Goal: Task Accomplishment & Management: Use online tool/utility

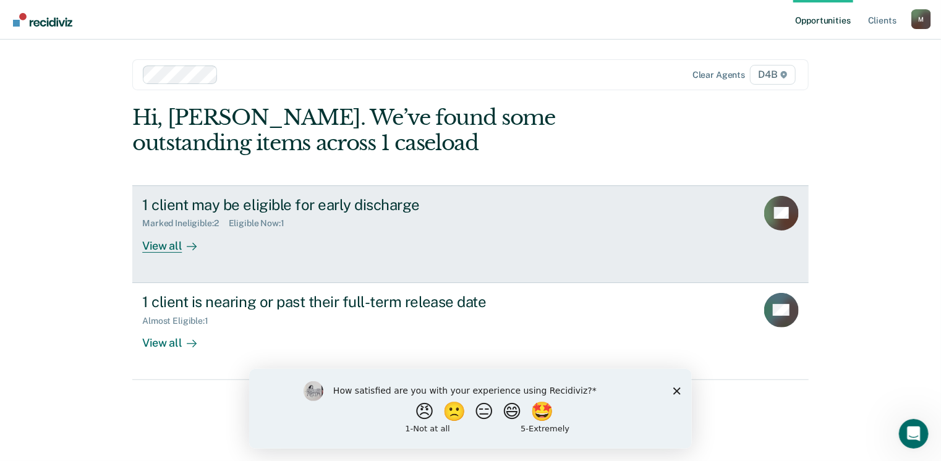
click at [168, 242] on div "View all" at bounding box center [176, 241] width 69 height 24
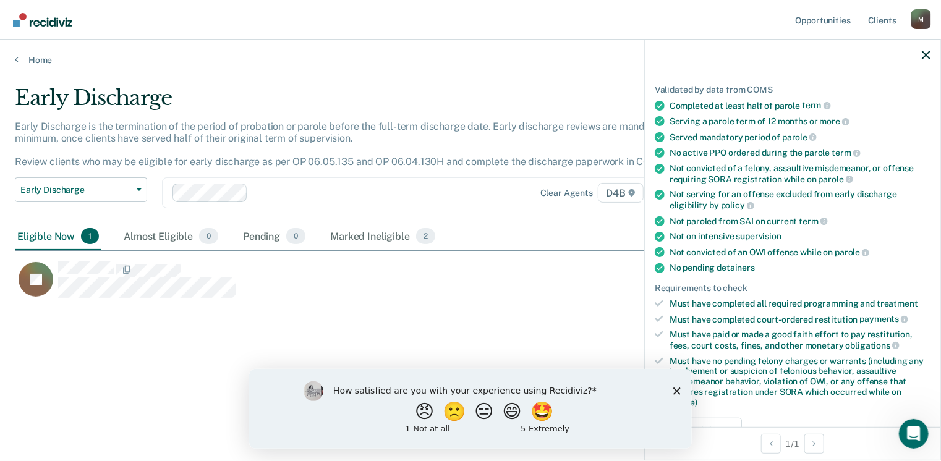
scroll to position [82, 0]
click at [677, 389] on icon "Close survey" at bounding box center [675, 390] width 7 height 7
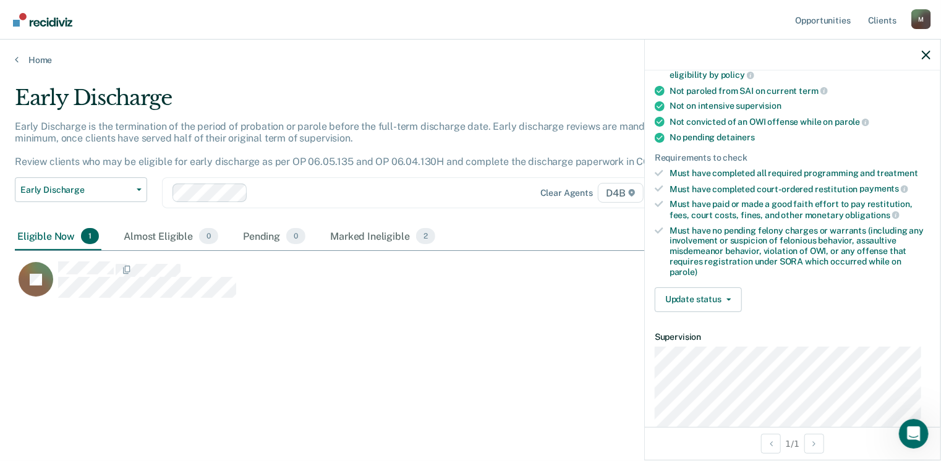
scroll to position [214, 0]
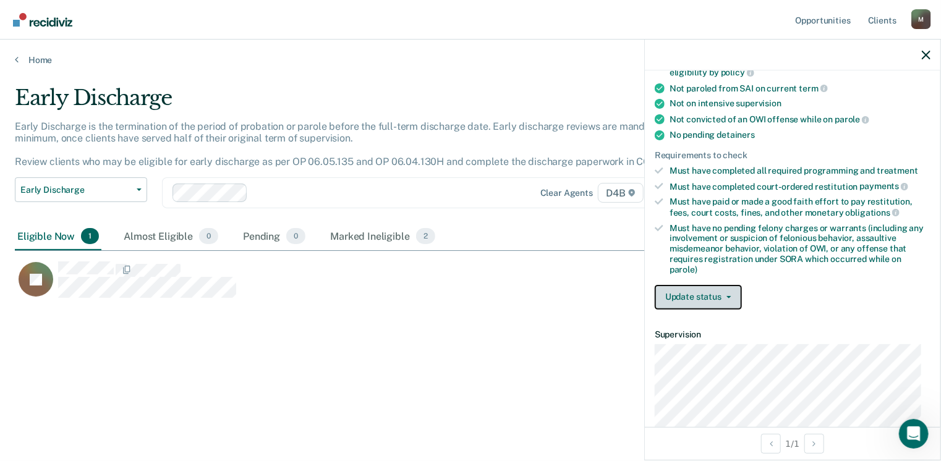
click at [712, 285] on button "Update status" at bounding box center [697, 297] width 87 height 25
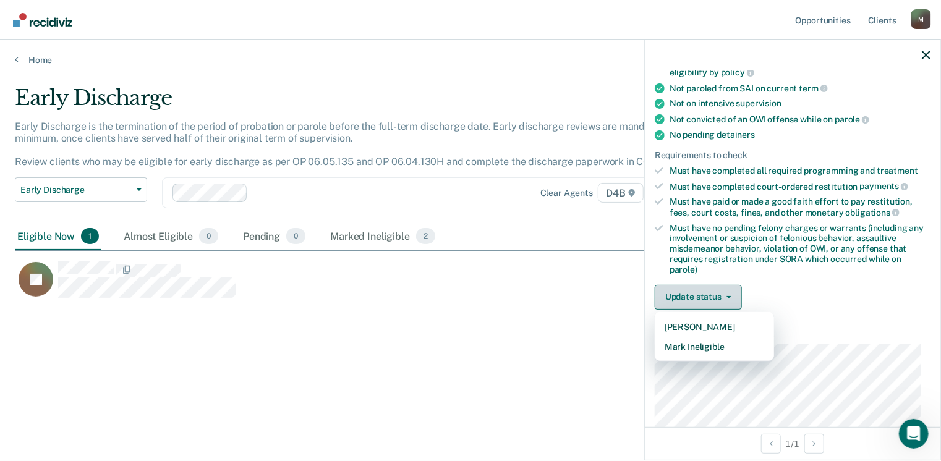
click at [693, 289] on button "Update status" at bounding box center [697, 297] width 87 height 25
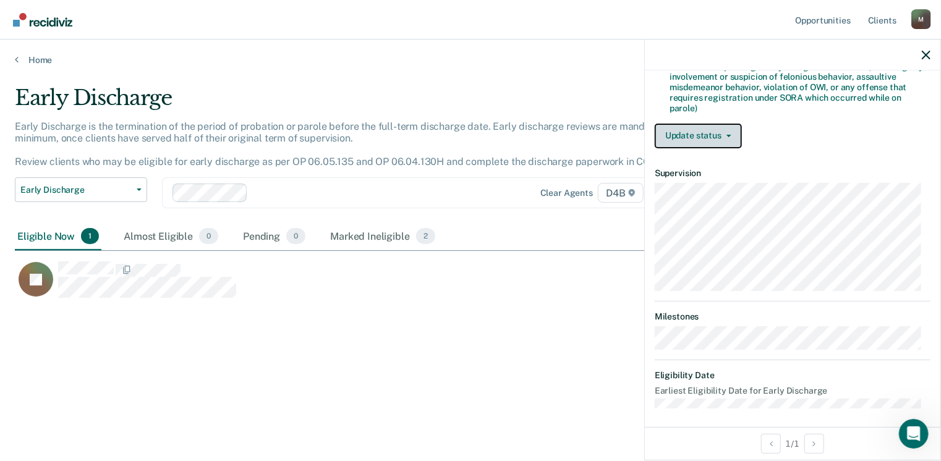
scroll to position [355, 0]
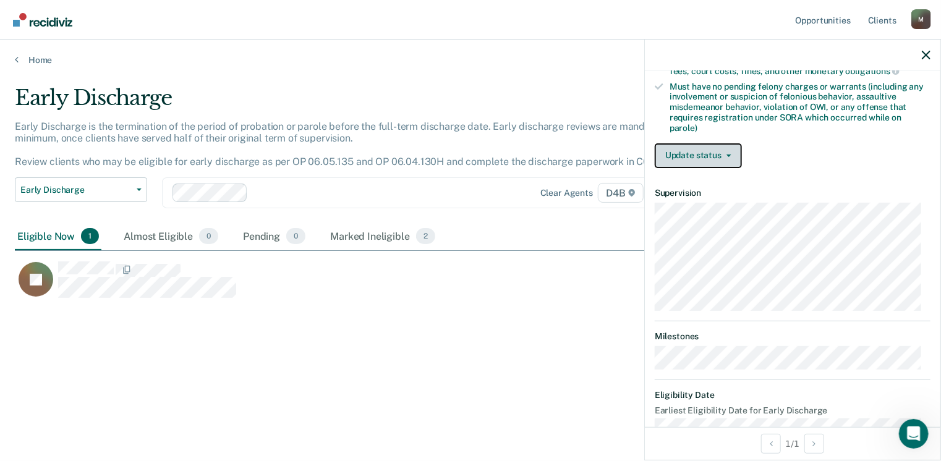
click at [703, 148] on button "Update status" at bounding box center [697, 155] width 87 height 25
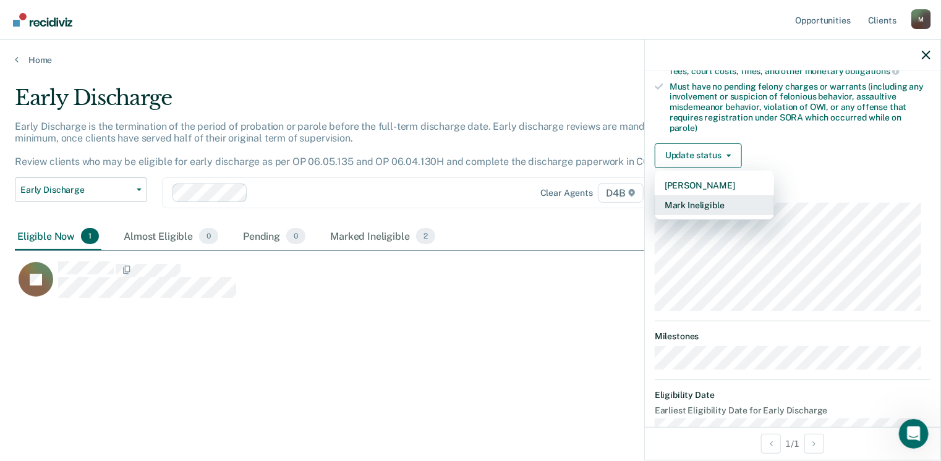
click at [698, 195] on button "Mark Ineligible" at bounding box center [713, 205] width 119 height 20
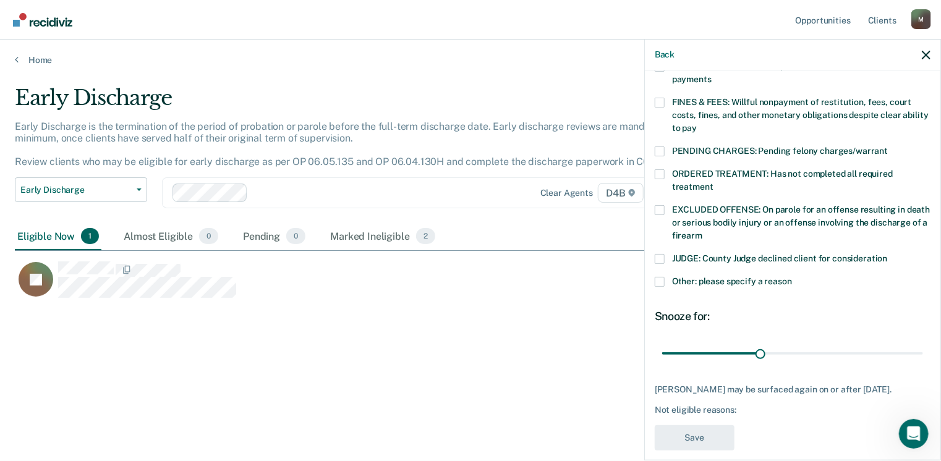
click at [658, 277] on span at bounding box center [659, 282] width 10 height 10
click at [792, 277] on input "Other: please specify a reason" at bounding box center [792, 277] width 0 height 0
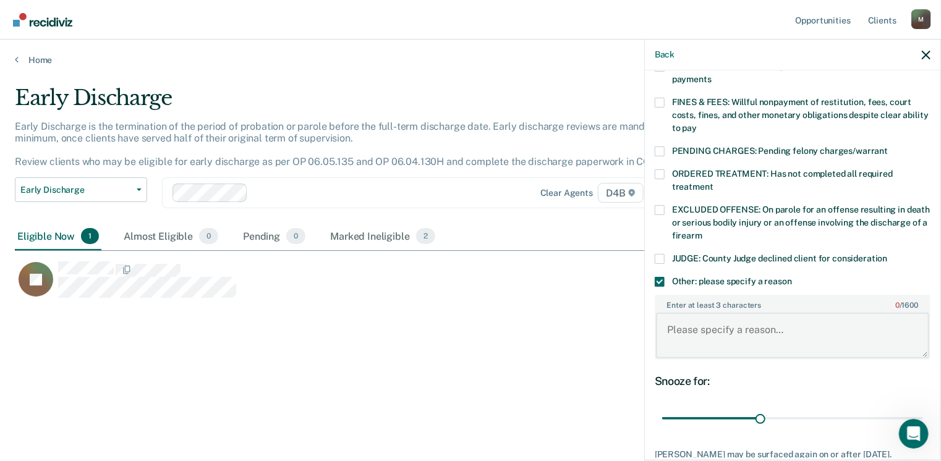
click at [739, 326] on textarea "Enter at least 3 characters 0 / 1600" at bounding box center [792, 336] width 273 height 46
type textarea "Currently on the Sex Offender Registry"
drag, startPoint x: 761, startPoint y: 402, endPoint x: 917, endPoint y: 396, distance: 156.5
type input "79"
click at [917, 408] on input "range" at bounding box center [792, 419] width 261 height 22
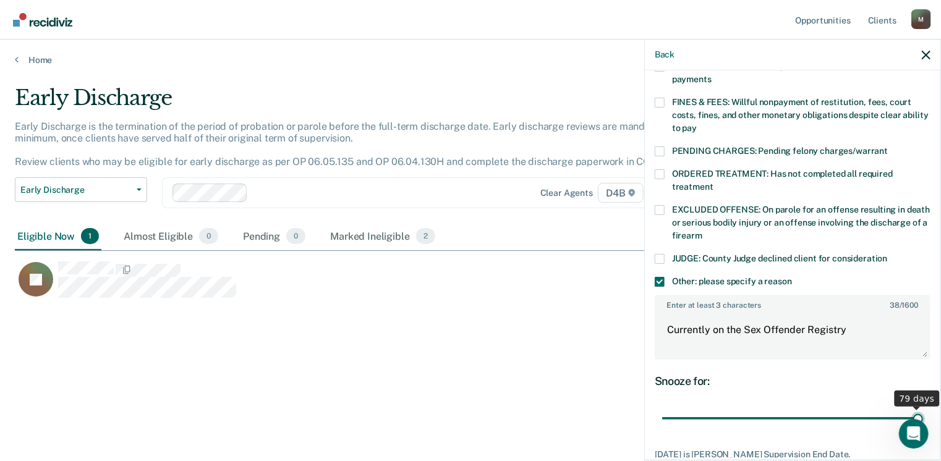
drag, startPoint x: 908, startPoint y: 403, endPoint x: 927, endPoint y: 402, distance: 19.2
click at [923, 408] on input "range" at bounding box center [792, 419] width 261 height 22
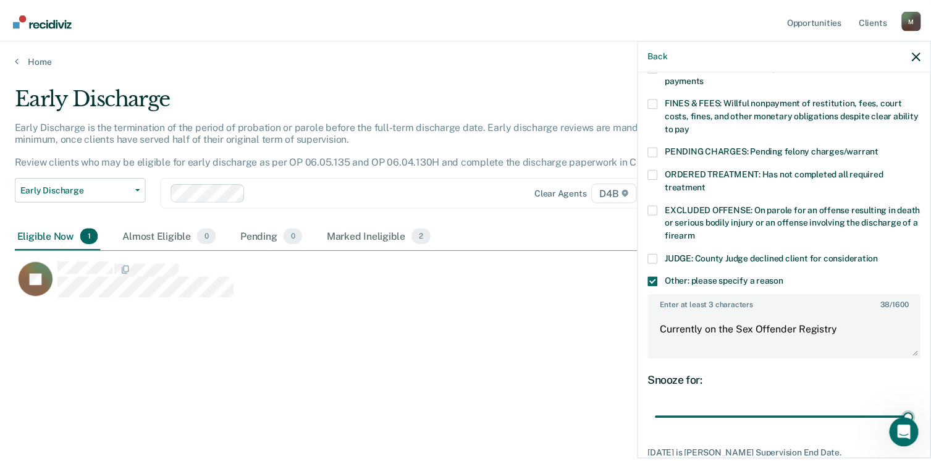
scroll to position [404, 0]
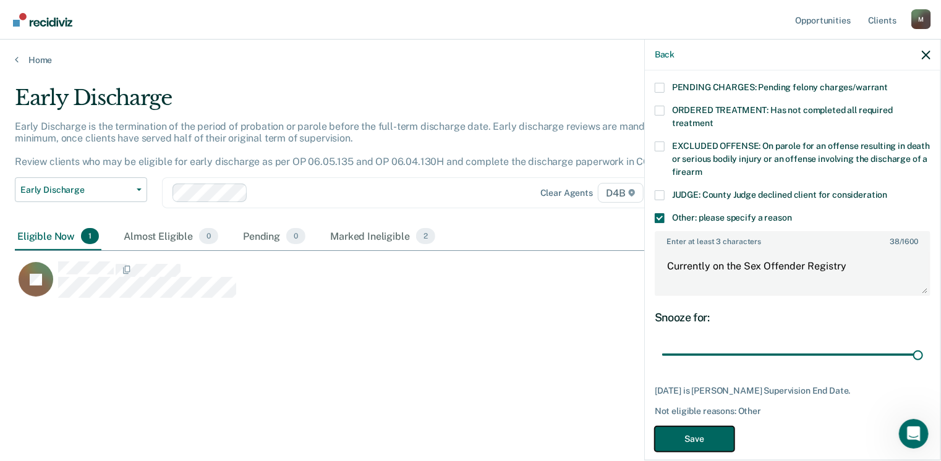
click at [690, 431] on button "Save" at bounding box center [694, 438] width 80 height 25
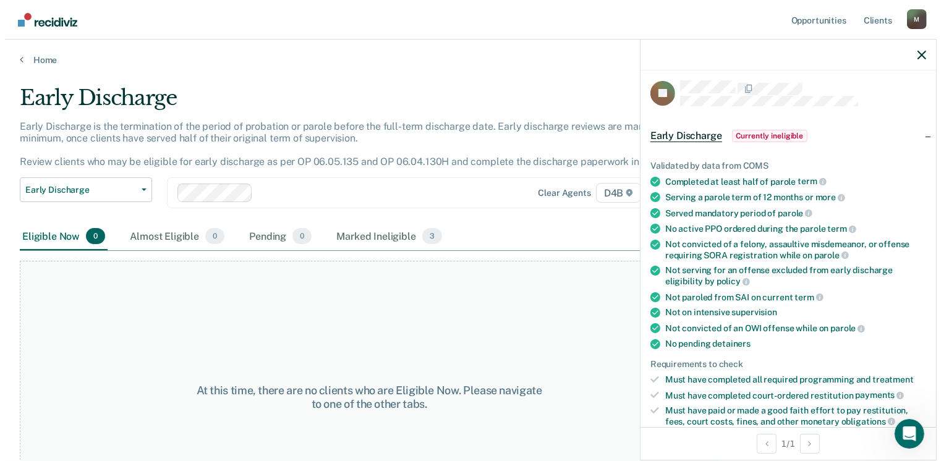
scroll to position [0, 0]
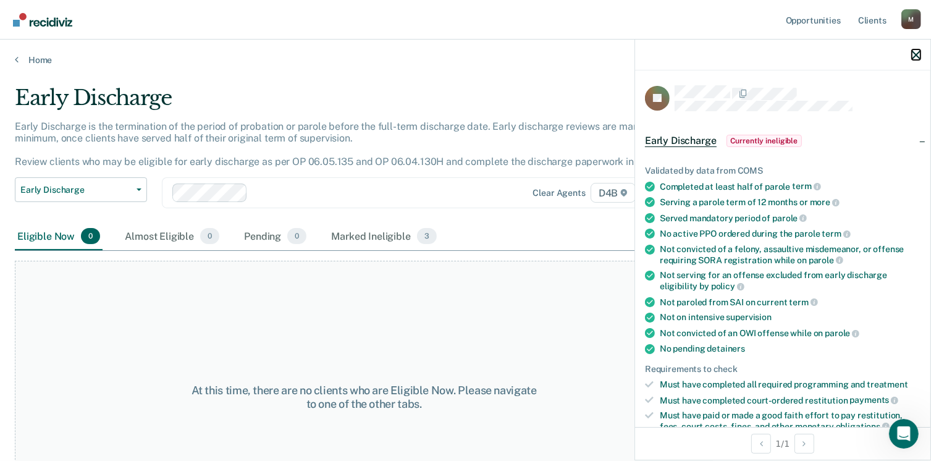
click at [918, 54] on icon "button" at bounding box center [916, 55] width 9 height 9
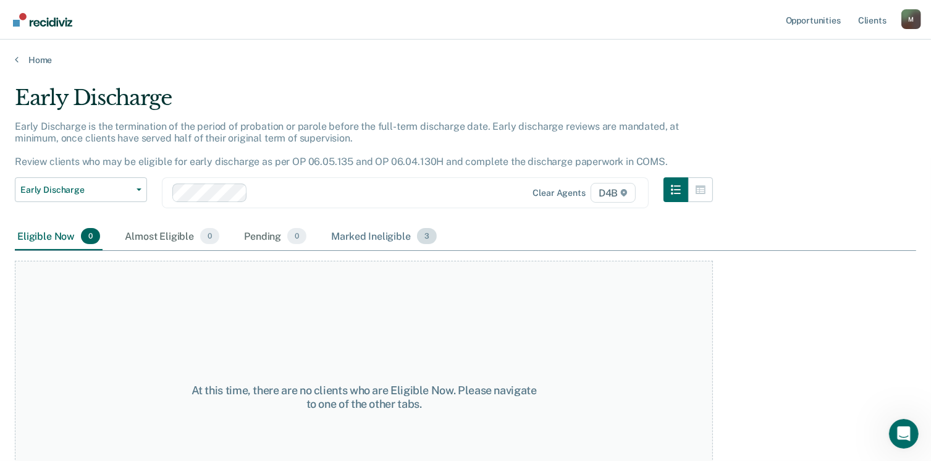
click at [389, 242] on div "Marked Ineligible 3" at bounding box center [384, 236] width 111 height 27
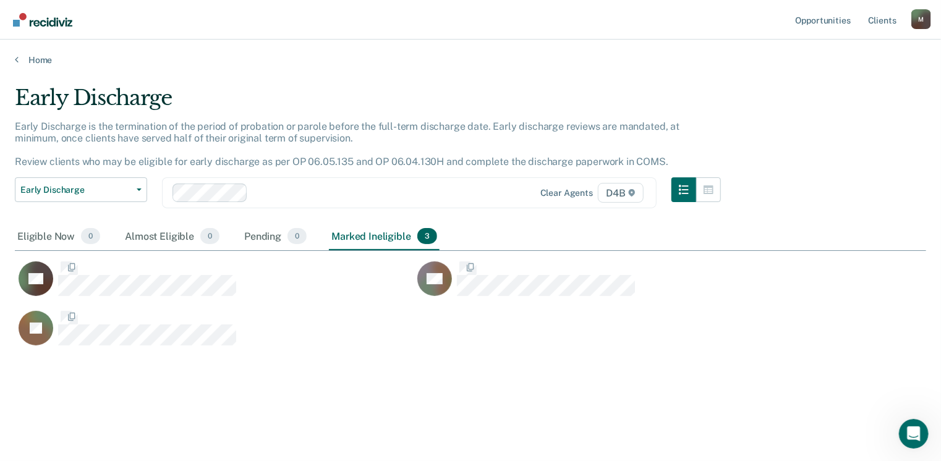
scroll to position [274, 902]
